Goal: Task Accomplishment & Management: Manage account settings

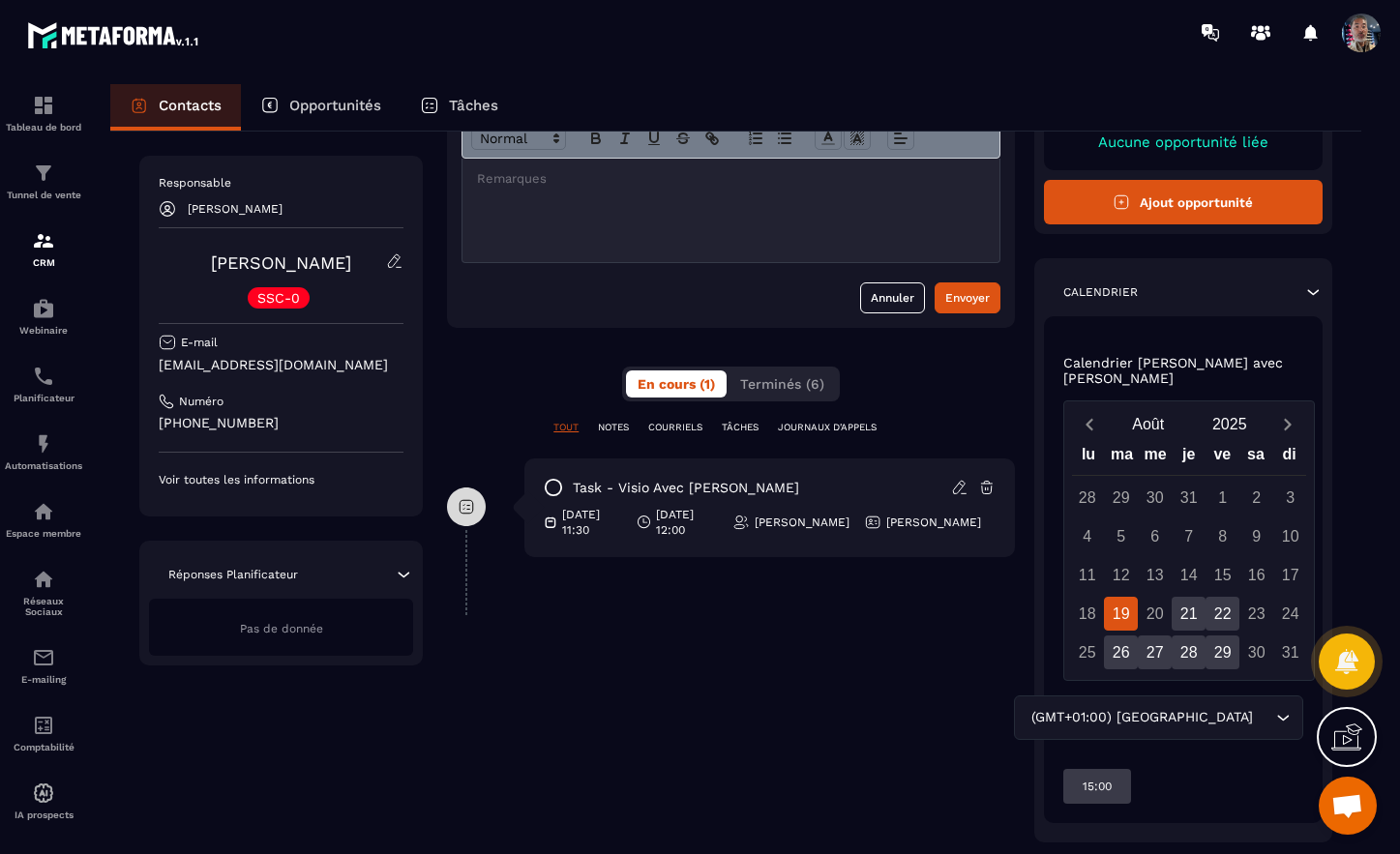
scroll to position [163, 0]
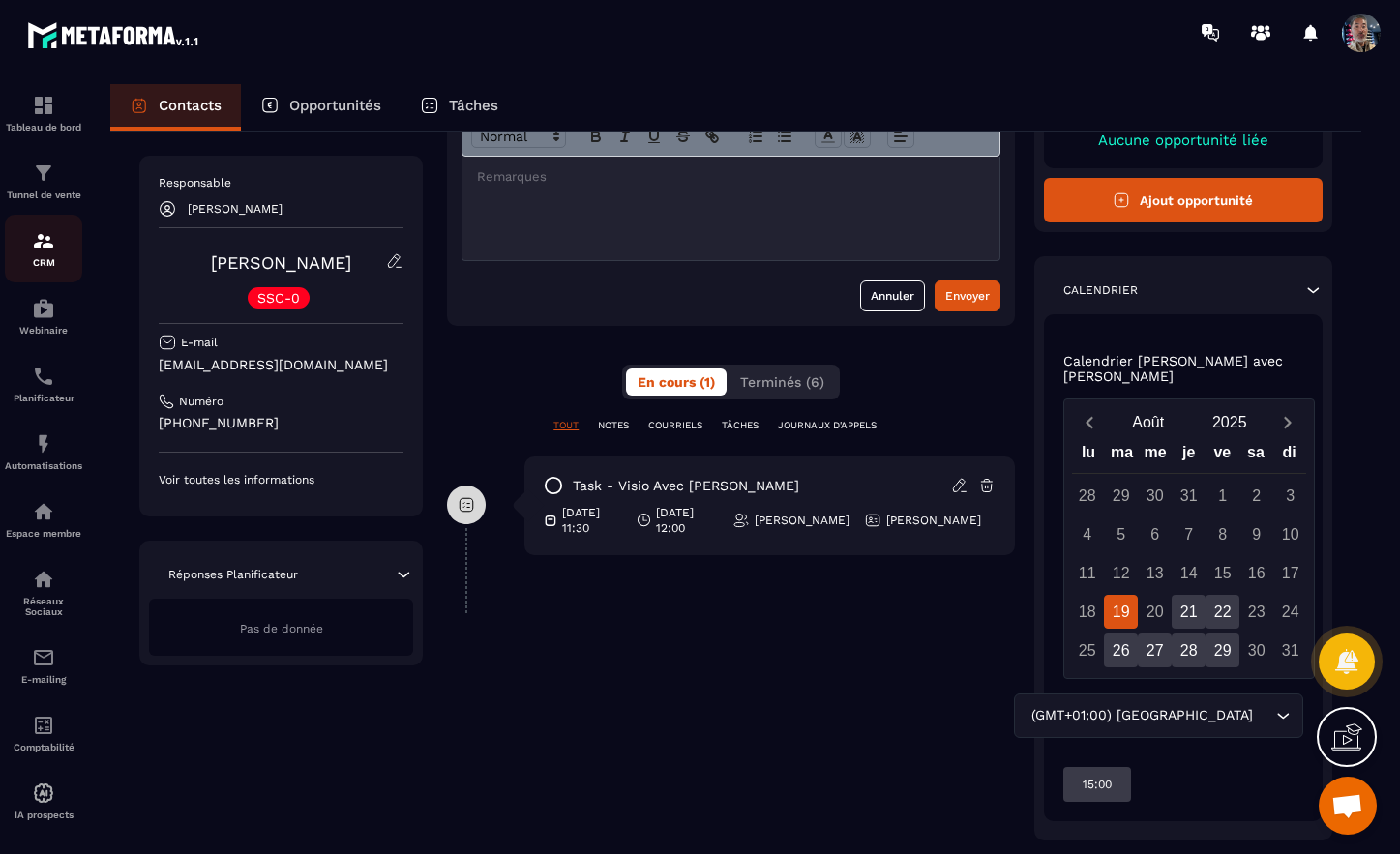
click at [36, 241] on img at bounding box center [44, 241] width 24 height 24
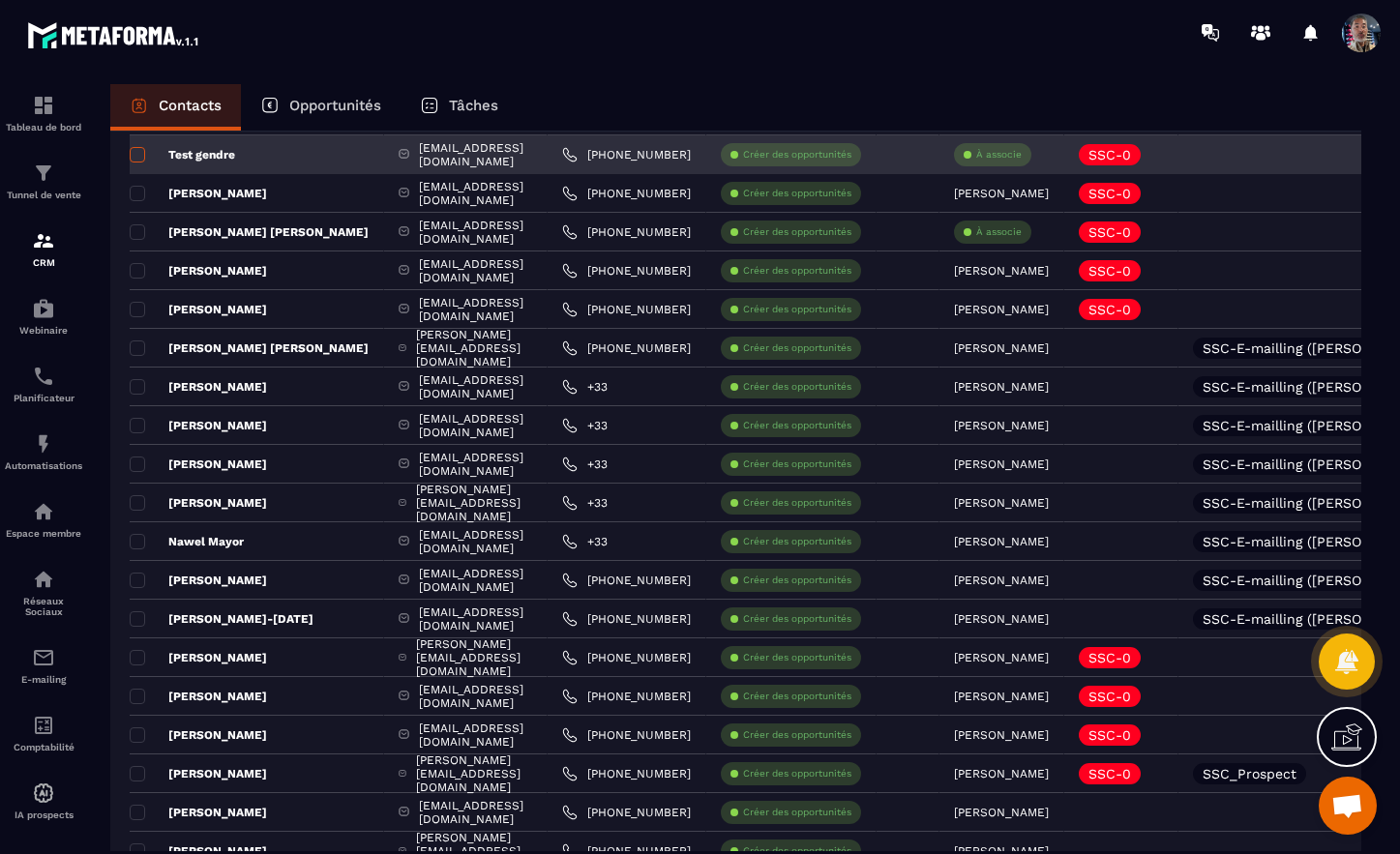
click at [141, 155] on span at bounding box center [137, 155] width 16 height 16
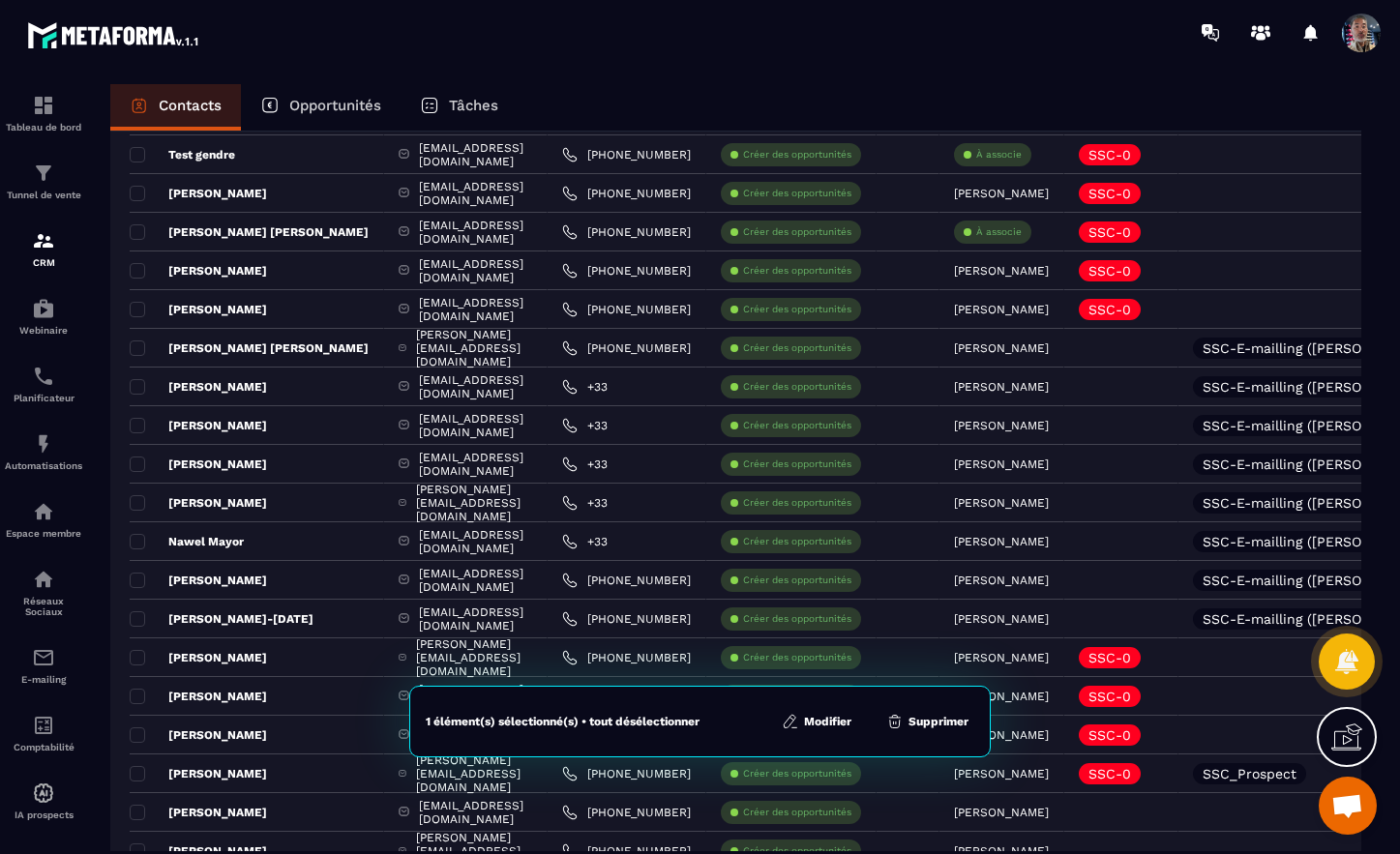
click at [932, 719] on button "Supprimer" at bounding box center [928, 721] width 94 height 20
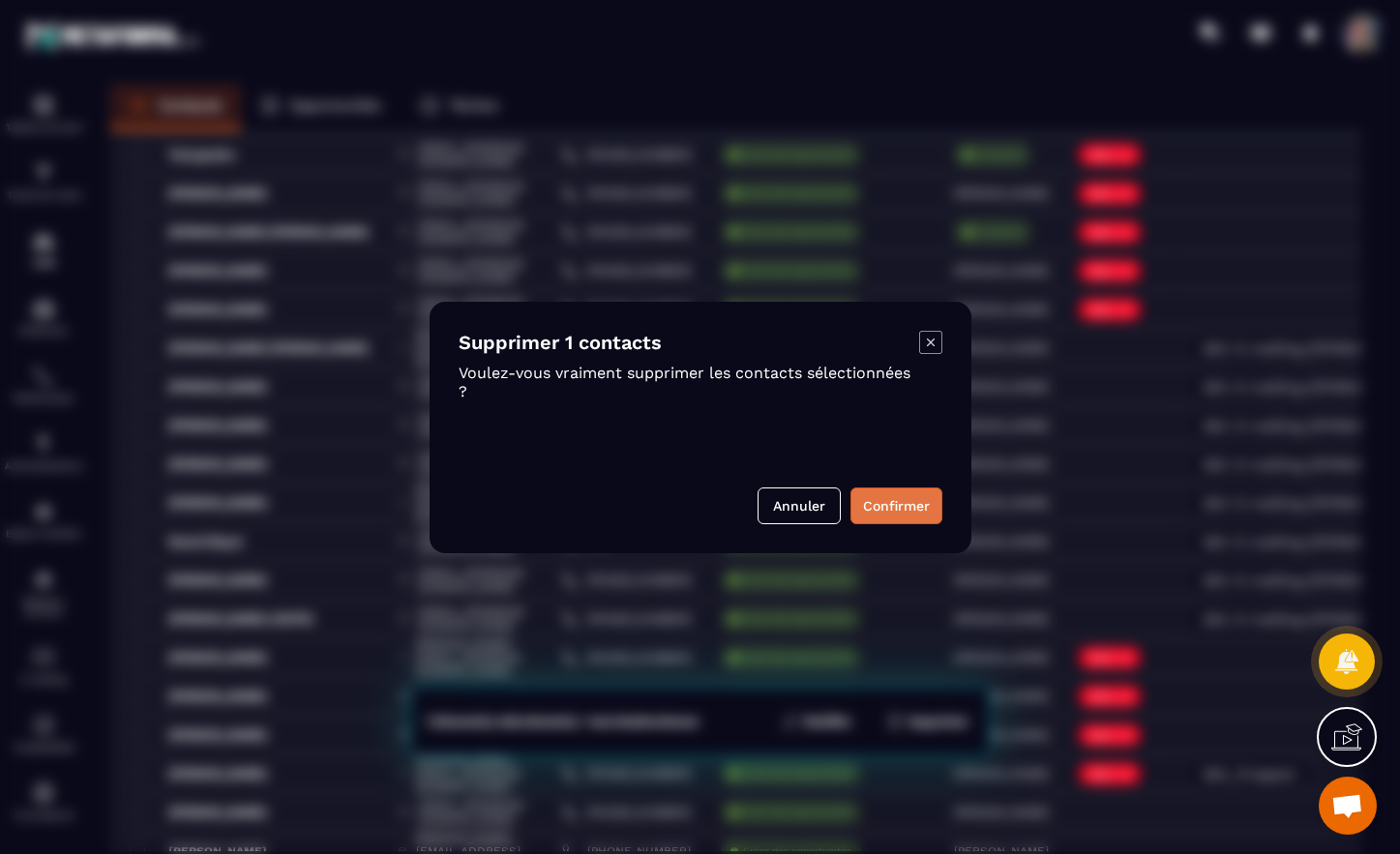
click at [888, 504] on button "Confirmer" at bounding box center [896, 506] width 92 height 36
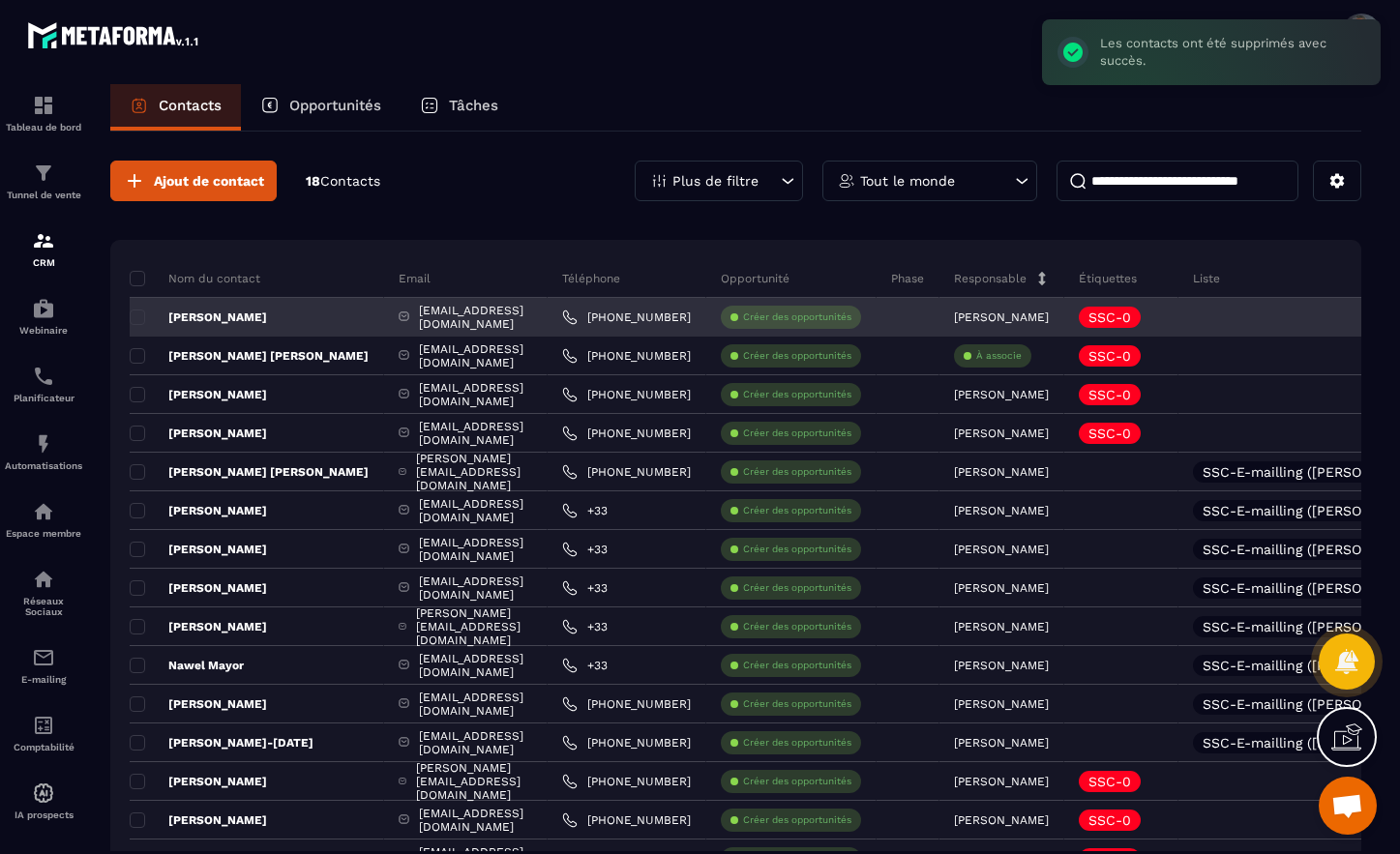
click at [235, 315] on p "[PERSON_NAME]" at bounding box center [198, 317] width 137 height 16
